Goal: Information Seeking & Learning: Find specific fact

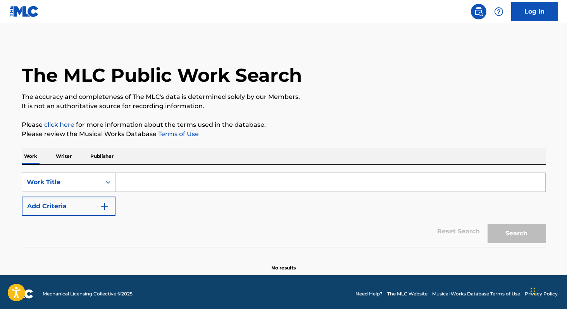
click at [137, 183] on input "Search Form" at bounding box center [330, 182] width 430 height 19
paste input "Hino a [PERSON_NAME]"
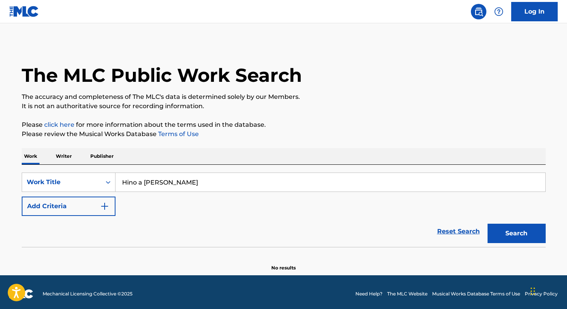
click at [177, 181] on input "Hino a [PERSON_NAME]" at bounding box center [330, 182] width 430 height 19
type input "Hino a [PERSON_NAME]"
click at [501, 236] on button "Search" at bounding box center [517, 233] width 58 height 19
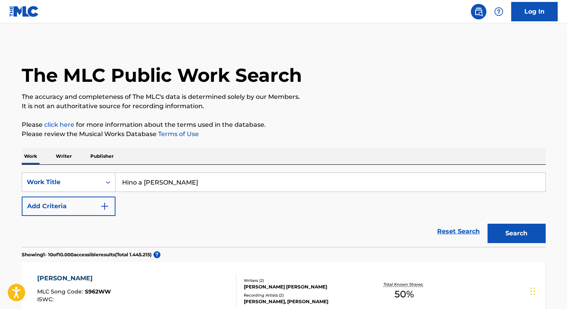
click at [208, 185] on input "Hino a [PERSON_NAME]" at bounding box center [330, 182] width 430 height 19
click at [42, 188] on div "Work Title" at bounding box center [61, 182] width 79 height 15
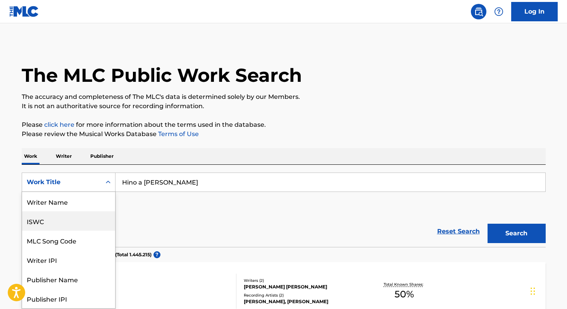
click at [36, 226] on div "ISWC" at bounding box center [68, 220] width 93 height 19
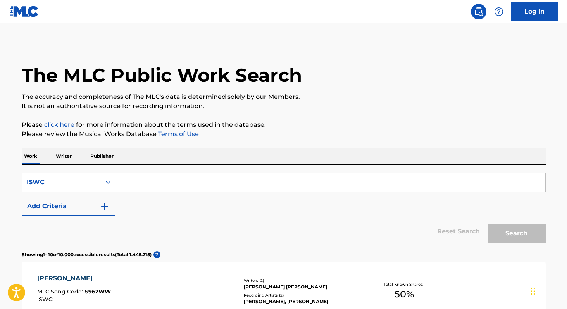
click at [133, 182] on input "Search Form" at bounding box center [330, 182] width 430 height 19
paste input "T0394360021"
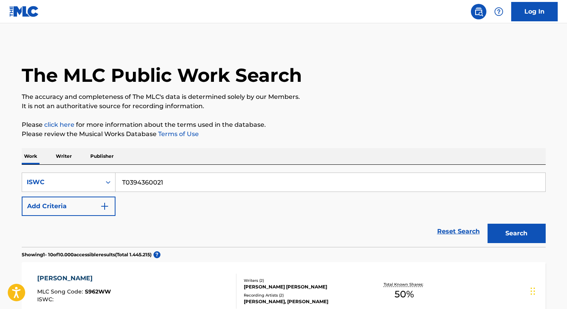
type input "T0394360021"
click at [527, 227] on button "Search" at bounding box center [517, 233] width 58 height 19
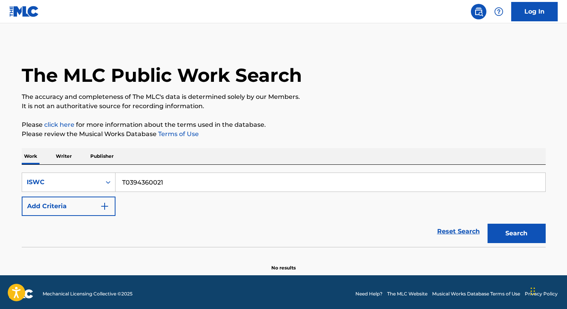
click at [65, 156] on p "Writer" at bounding box center [63, 156] width 21 height 16
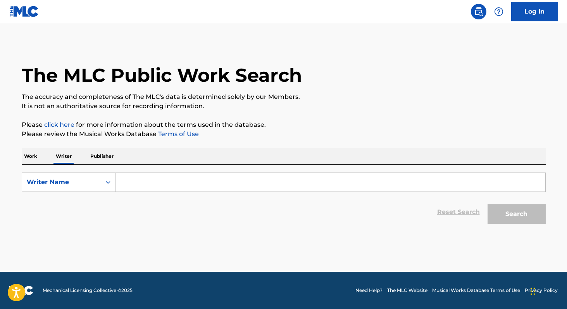
click at [175, 192] on form "SearchWithCriteria89b42187-d266-4114-a64a-89f7f3710abf Writer Name Reset Search…" at bounding box center [284, 199] width 524 height 55
click at [174, 180] on input "Search Form" at bounding box center [330, 182] width 430 height 19
paste input "[PERSON_NAME] [PERSON_NAME] [PERSON_NAME]"
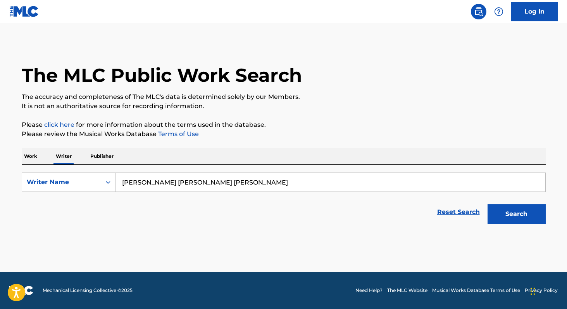
type input "[PERSON_NAME] [PERSON_NAME] [PERSON_NAME]"
click at [488, 204] on button "Search" at bounding box center [517, 213] width 58 height 19
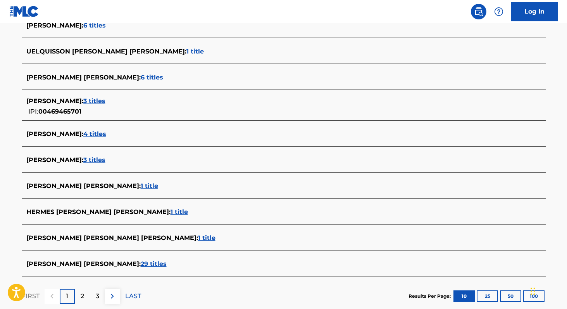
scroll to position [236, 0]
